Goal: Information Seeking & Learning: Check status

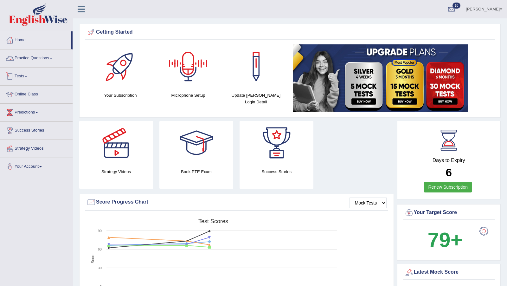
click at [22, 72] on link "Tests" at bounding box center [36, 75] width 72 height 16
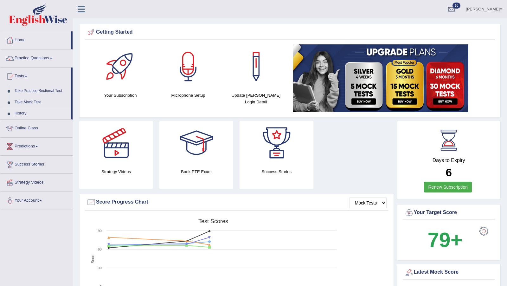
click at [23, 112] on link "History" at bounding box center [41, 113] width 59 height 11
click at [20, 114] on link "History" at bounding box center [41, 113] width 59 height 11
click at [19, 113] on link "History" at bounding box center [41, 113] width 59 height 11
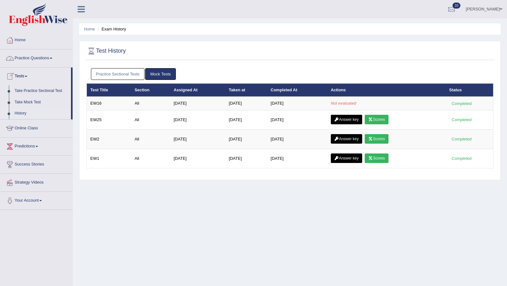
click at [110, 73] on link "Practice Sectional Tests" at bounding box center [118, 74] width 54 height 12
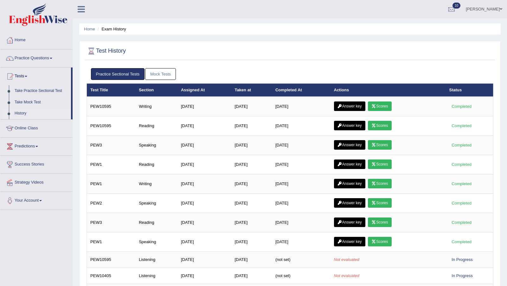
click at [156, 74] on link "Mock Tests" at bounding box center [160, 74] width 31 height 12
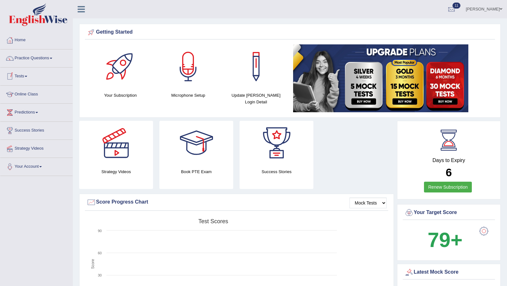
click at [25, 74] on link "Tests" at bounding box center [36, 75] width 72 height 16
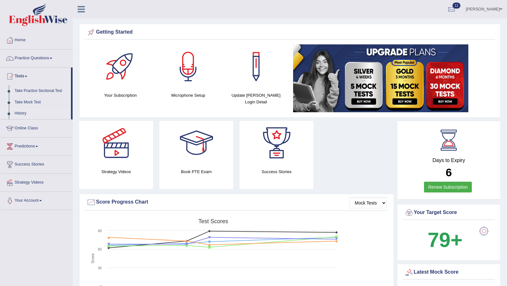
click at [19, 113] on link "History" at bounding box center [41, 113] width 59 height 11
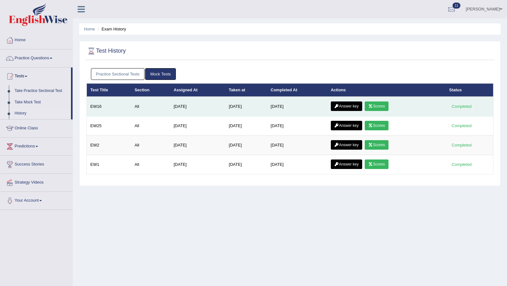
click at [381, 107] on link "Scores" at bounding box center [375, 105] width 23 height 9
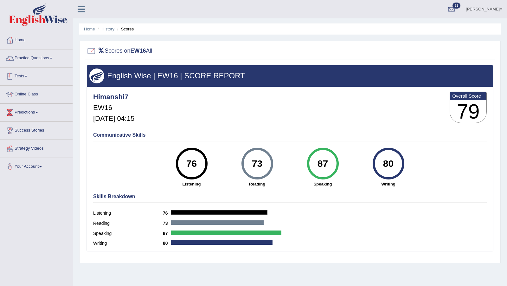
click at [25, 75] on link "Tests" at bounding box center [36, 75] width 72 height 16
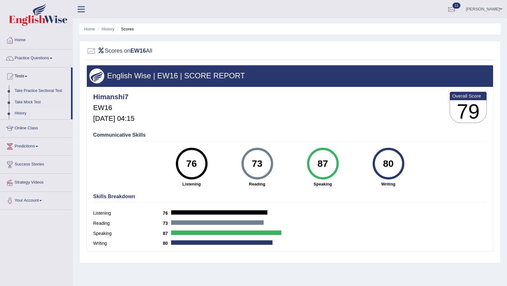
click at [20, 112] on link "History" at bounding box center [41, 113] width 59 height 11
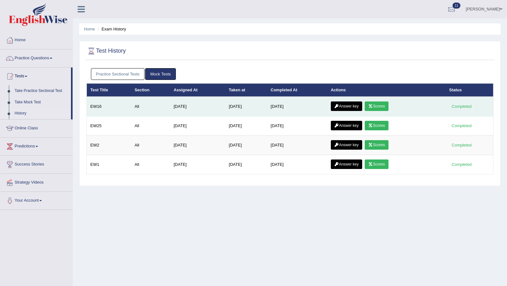
click at [348, 106] on link "Answer key" at bounding box center [346, 105] width 31 height 9
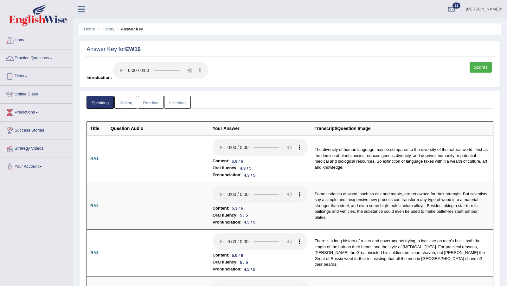
click at [127, 102] on link "Writing" at bounding box center [125, 102] width 23 height 13
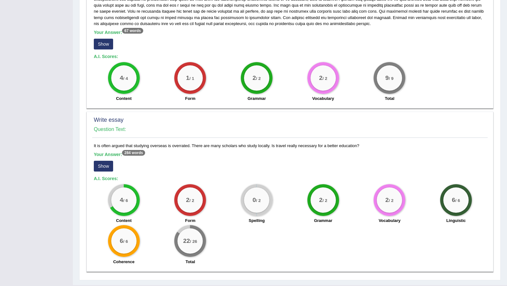
scroll to position [350, 0]
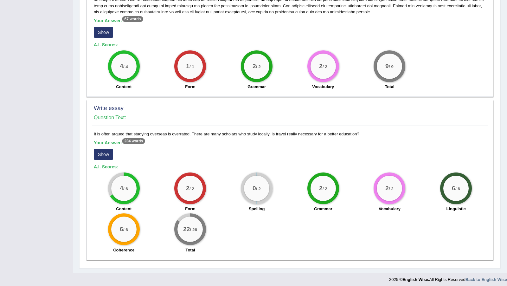
click at [100, 151] on button "Show" at bounding box center [103, 154] width 19 height 11
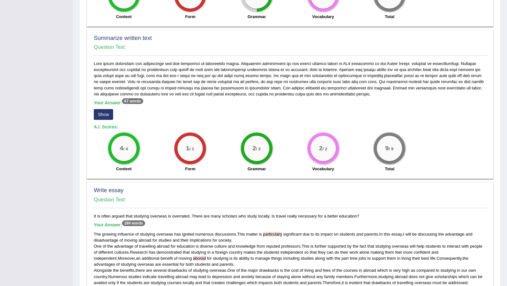
scroll to position [265, 0]
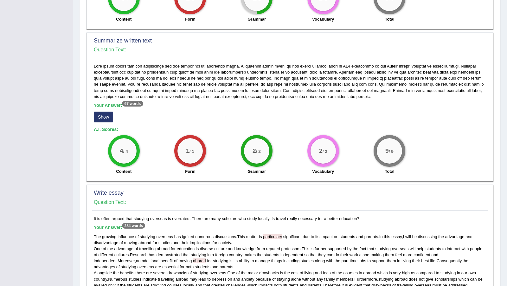
click at [103, 111] on button "Show" at bounding box center [103, 116] width 19 height 11
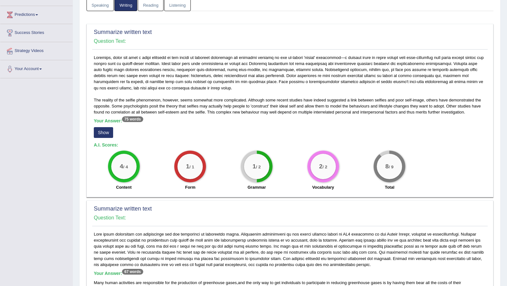
scroll to position [97, 0]
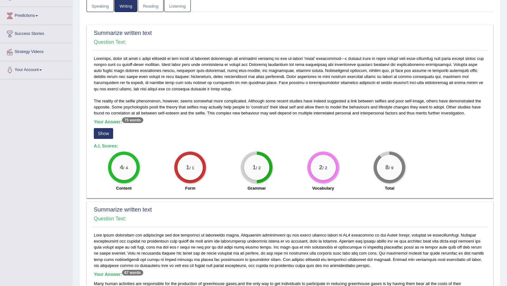
click at [103, 131] on button "Show" at bounding box center [103, 133] width 19 height 11
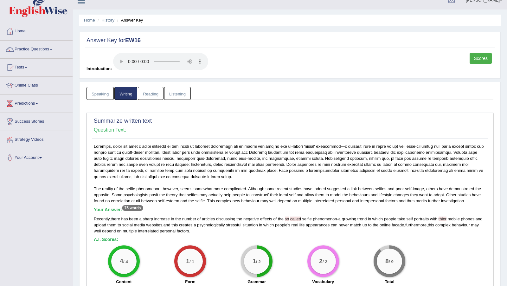
scroll to position [0, 0]
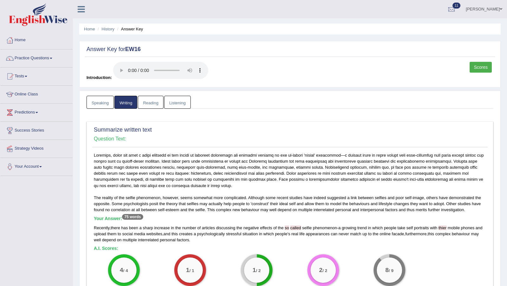
click at [147, 102] on link "Reading" at bounding box center [150, 102] width 25 height 13
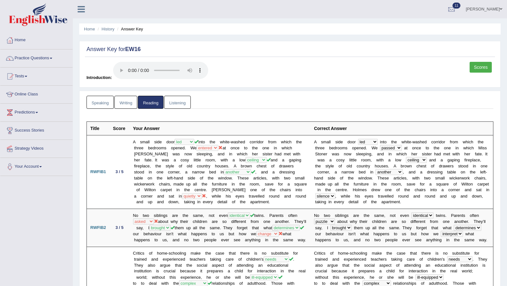
click at [180, 100] on link "Listening" at bounding box center [177, 102] width 27 height 13
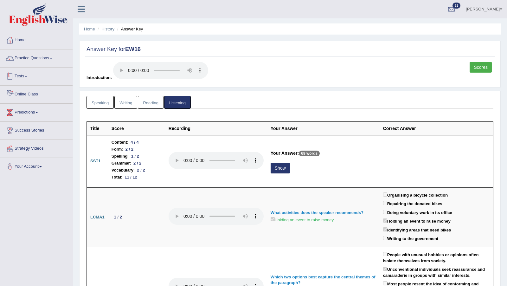
click at [24, 74] on link "Tests" at bounding box center [36, 75] width 72 height 16
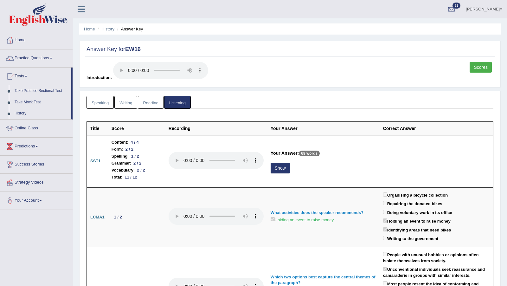
click at [480, 71] on link "Scores" at bounding box center [480, 67] width 22 height 11
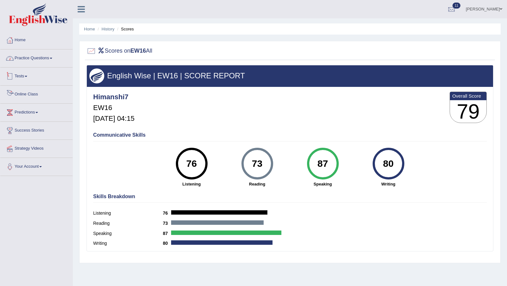
click at [35, 59] on link "Practice Questions" at bounding box center [36, 57] width 72 height 16
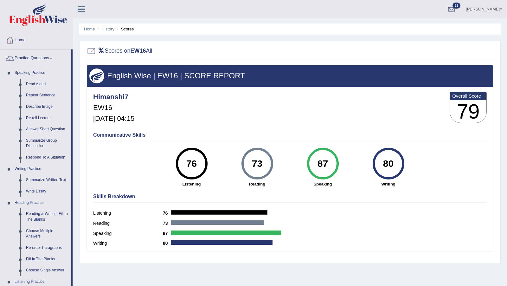
click at [25, 52] on link "Practice Questions" at bounding box center [35, 57] width 71 height 16
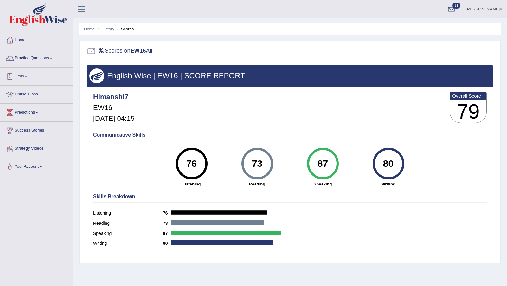
click at [23, 75] on link "Tests" at bounding box center [36, 75] width 72 height 16
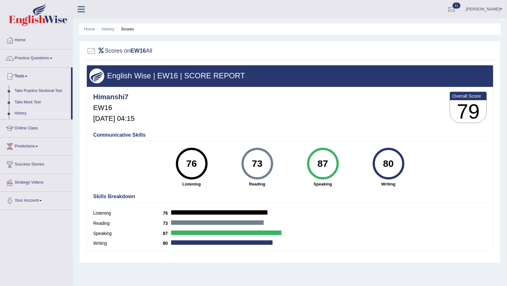
click at [22, 113] on link "History" at bounding box center [41, 113] width 59 height 11
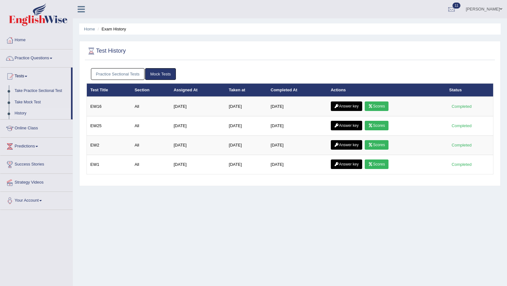
click at [127, 71] on link "Practice Sectional Tests" at bounding box center [118, 74] width 54 height 12
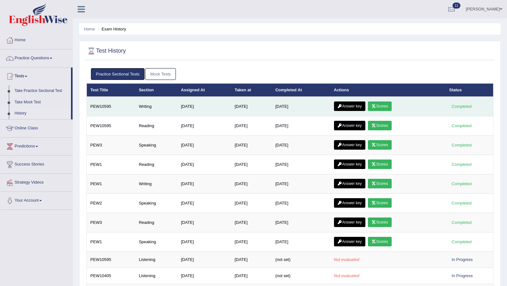
click at [350, 105] on link "Answer key" at bounding box center [349, 105] width 31 height 9
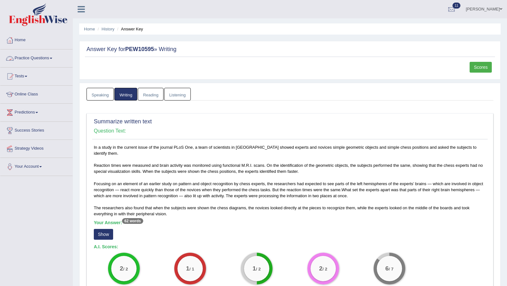
click at [27, 56] on link "Practice Questions" at bounding box center [36, 57] width 72 height 16
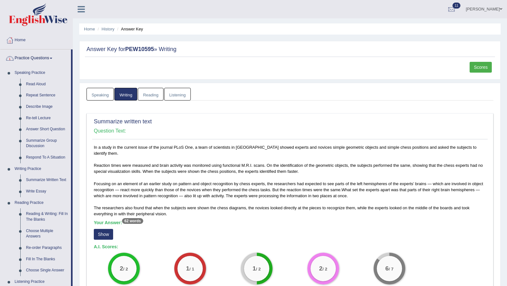
click at [27, 56] on link "Practice Questions" at bounding box center [35, 57] width 71 height 16
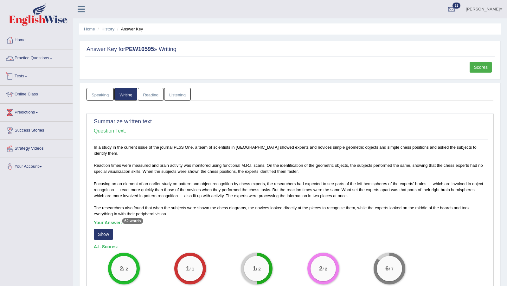
click at [22, 76] on link "Tests" at bounding box center [36, 75] width 72 height 16
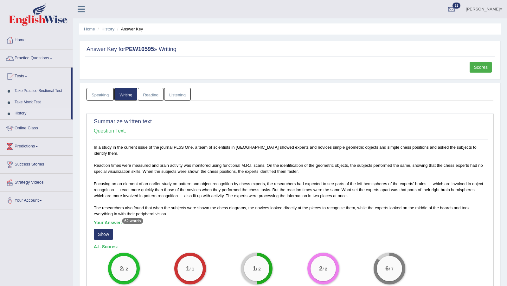
click at [21, 112] on link "History" at bounding box center [41, 113] width 59 height 11
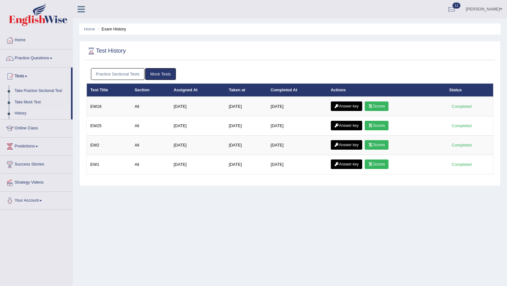
click at [161, 75] on link "Mock Tests" at bounding box center [160, 74] width 31 height 12
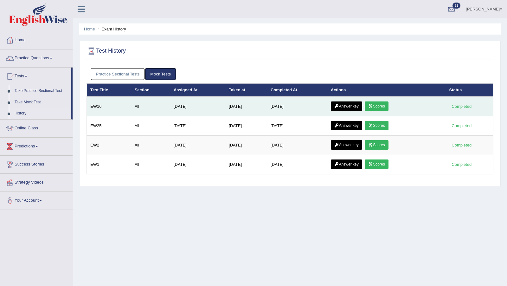
click at [349, 102] on link "Answer key" at bounding box center [346, 105] width 31 height 9
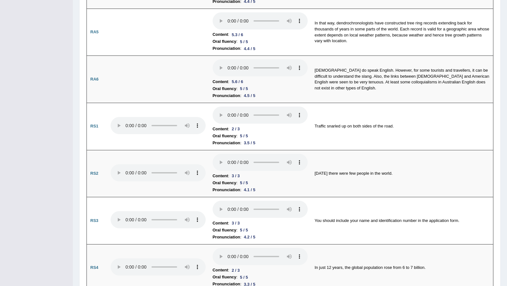
scroll to position [324, 0]
